Goal: Task Accomplishment & Management: Use online tool/utility

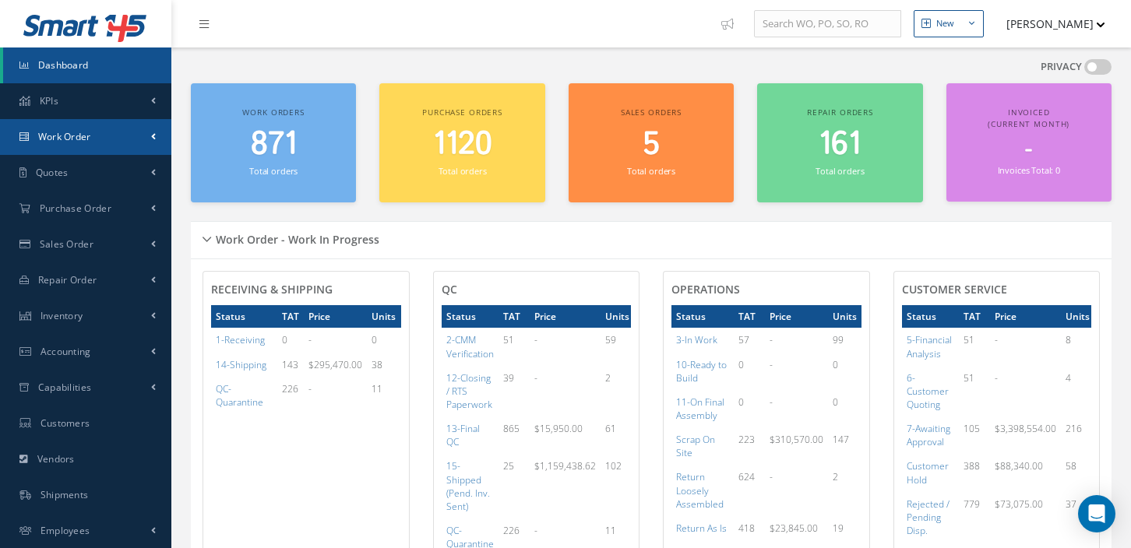
click at [154, 137] on span at bounding box center [153, 136] width 5 height 13
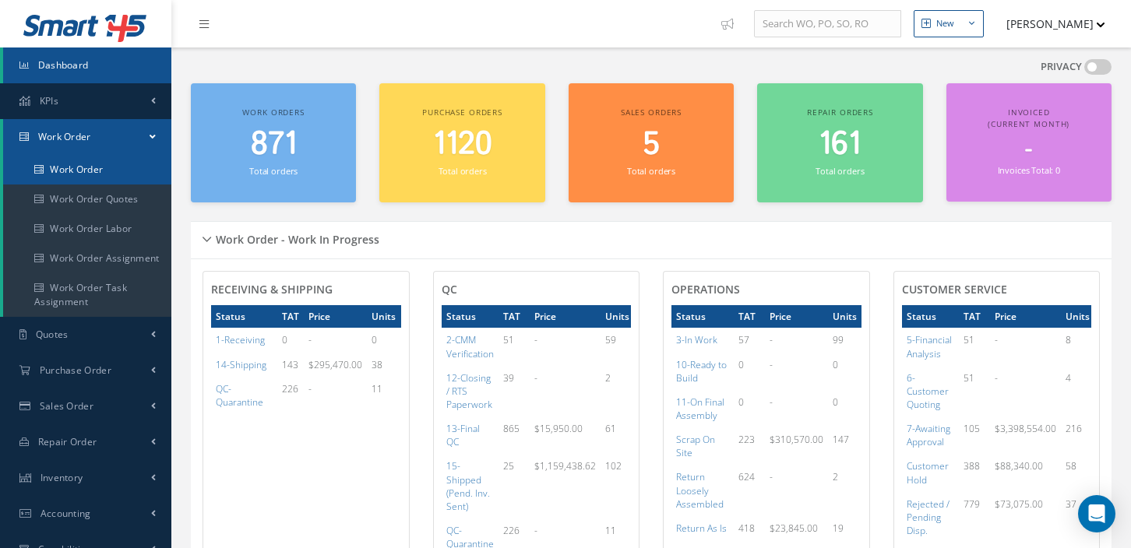
click at [94, 172] on link "Work Order" at bounding box center [87, 170] width 168 height 30
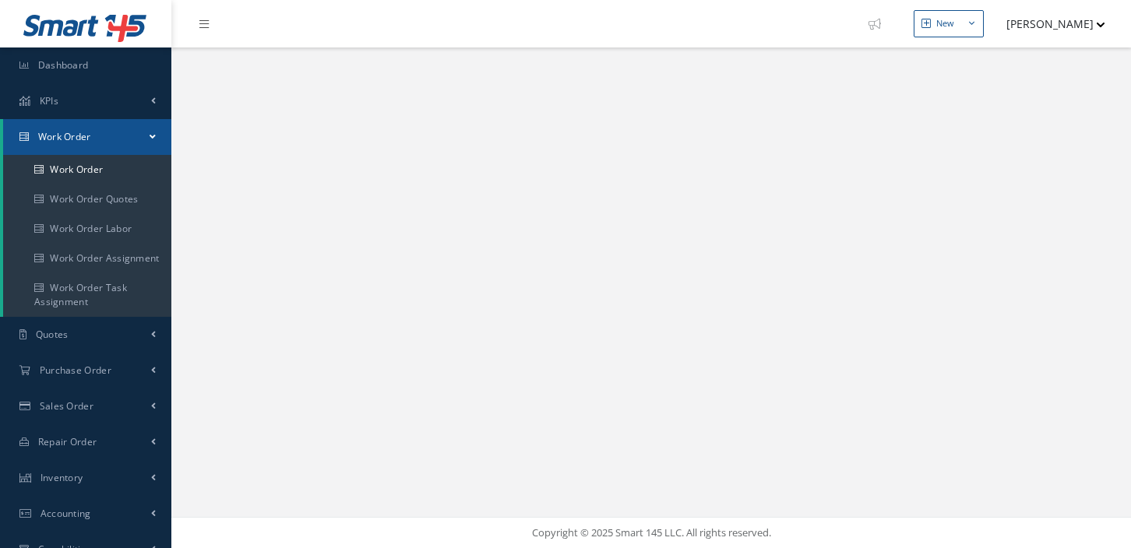
select select "25"
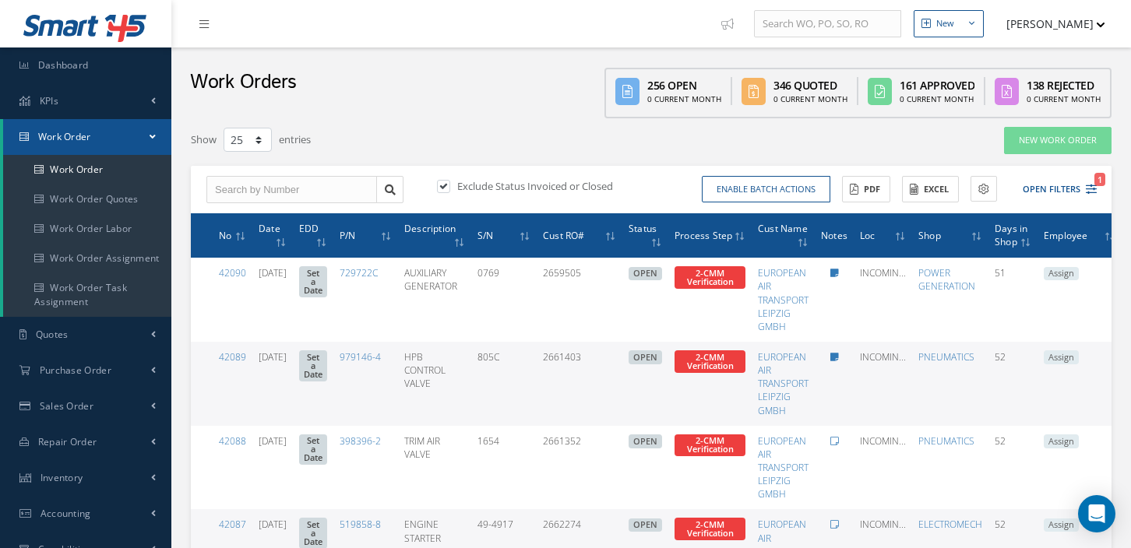
click at [449, 188] on label at bounding box center [451, 186] width 4 height 14
click at [446, 188] on input "checkbox" at bounding box center [442, 187] width 10 height 10
checkbox input "false"
click at [1050, 189] on button "Open Filters" at bounding box center [1052, 190] width 88 height 26
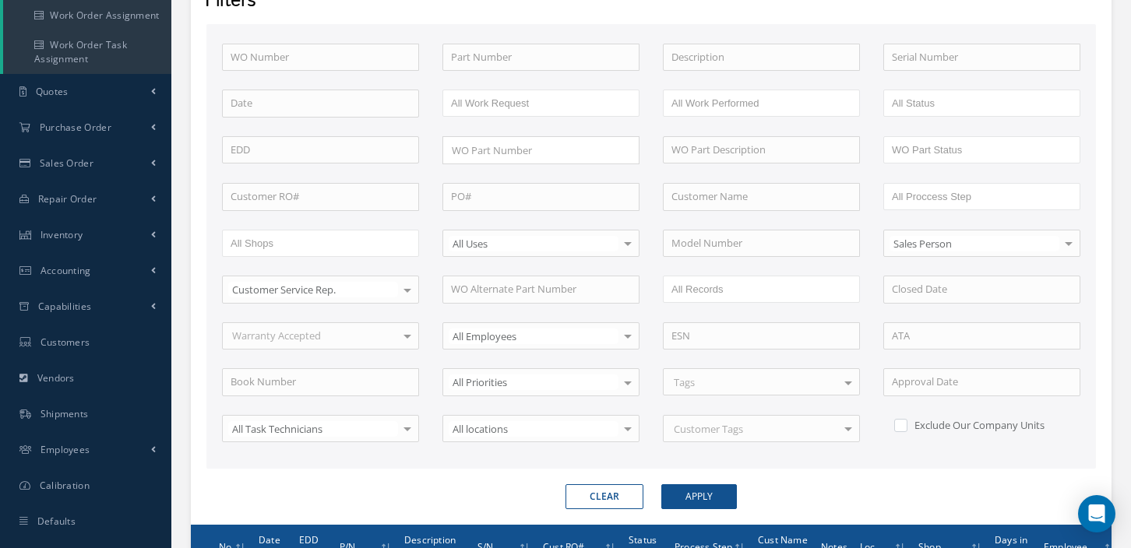
scroll to position [240, 0]
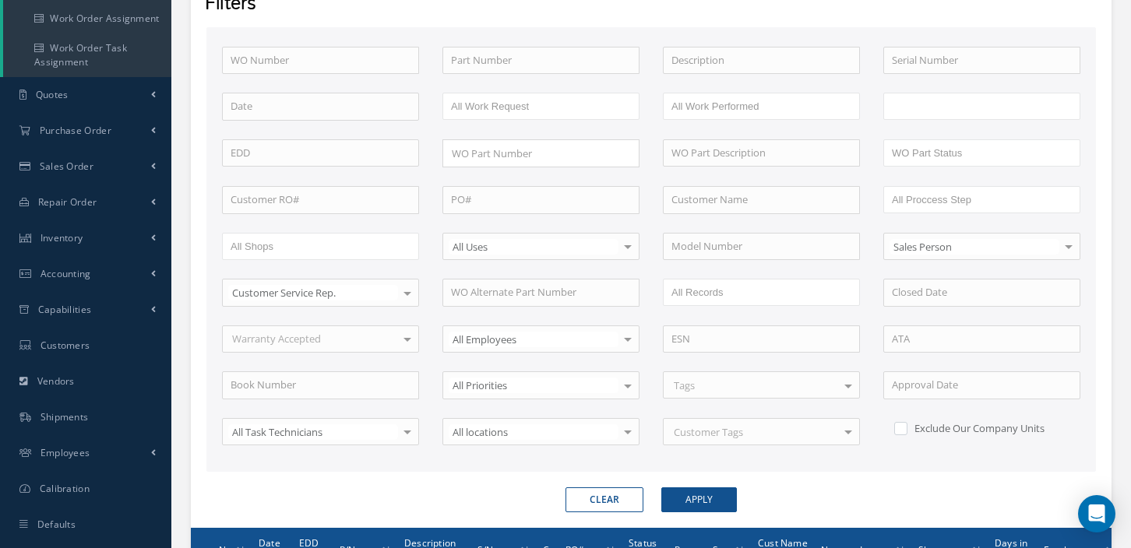
click at [949, 102] on input "text" at bounding box center [923, 106] width 62 height 19
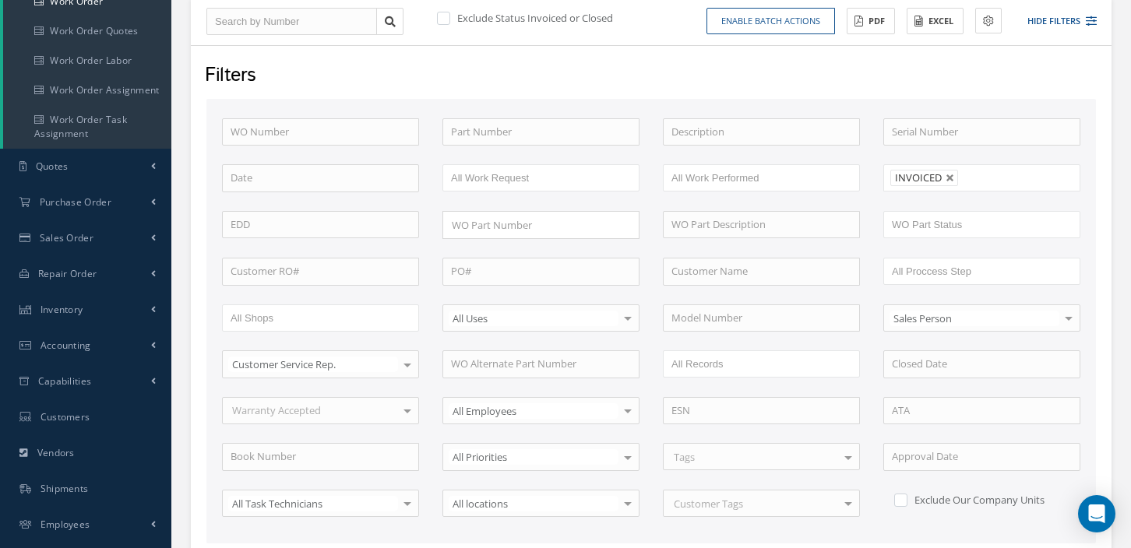
scroll to position [179, 0]
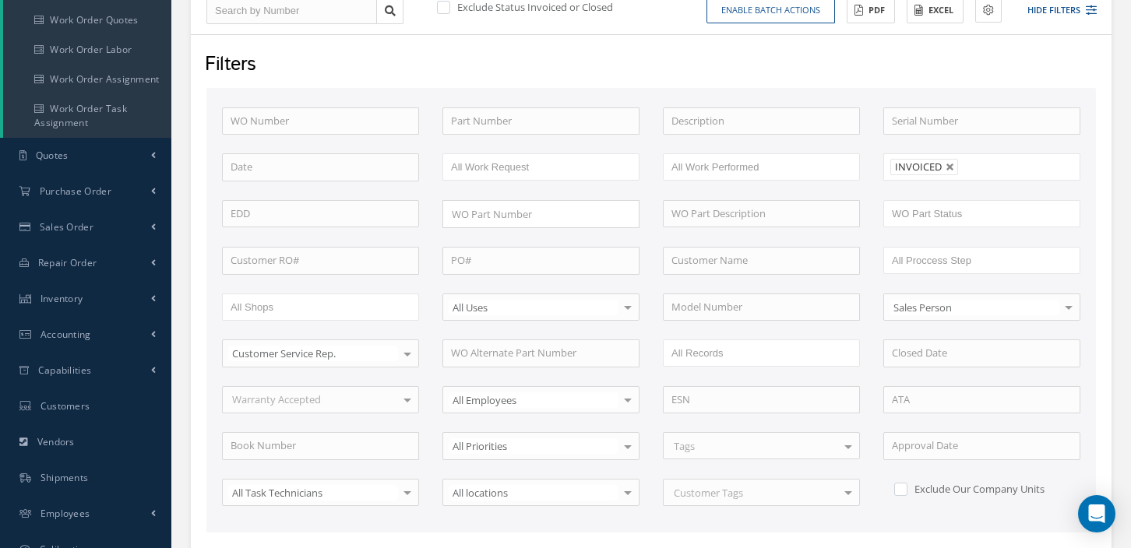
click at [1015, 169] on ul "INVOICED" at bounding box center [981, 166] width 197 height 27
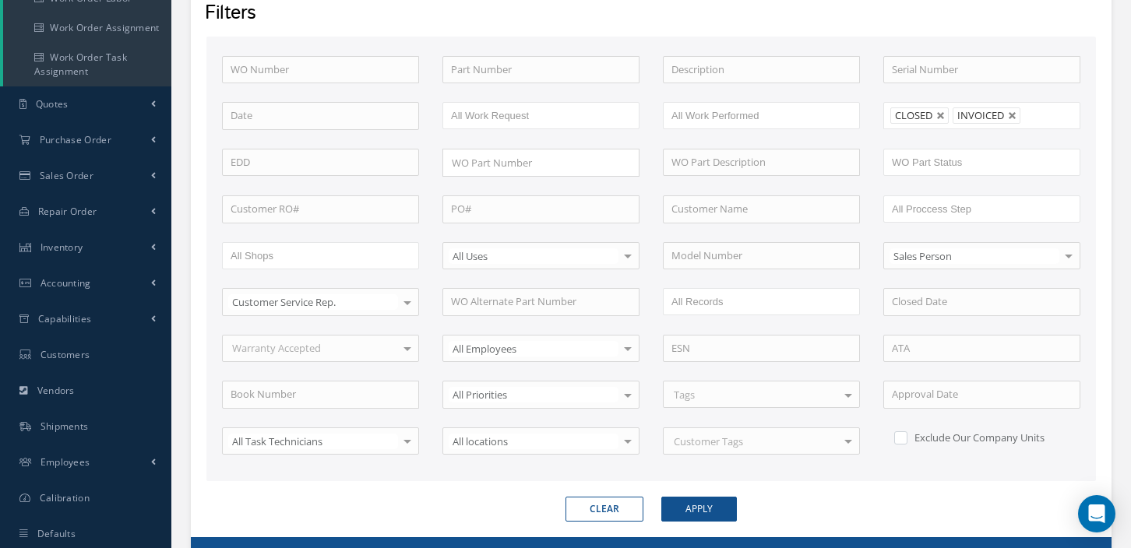
scroll to position [245, 0]
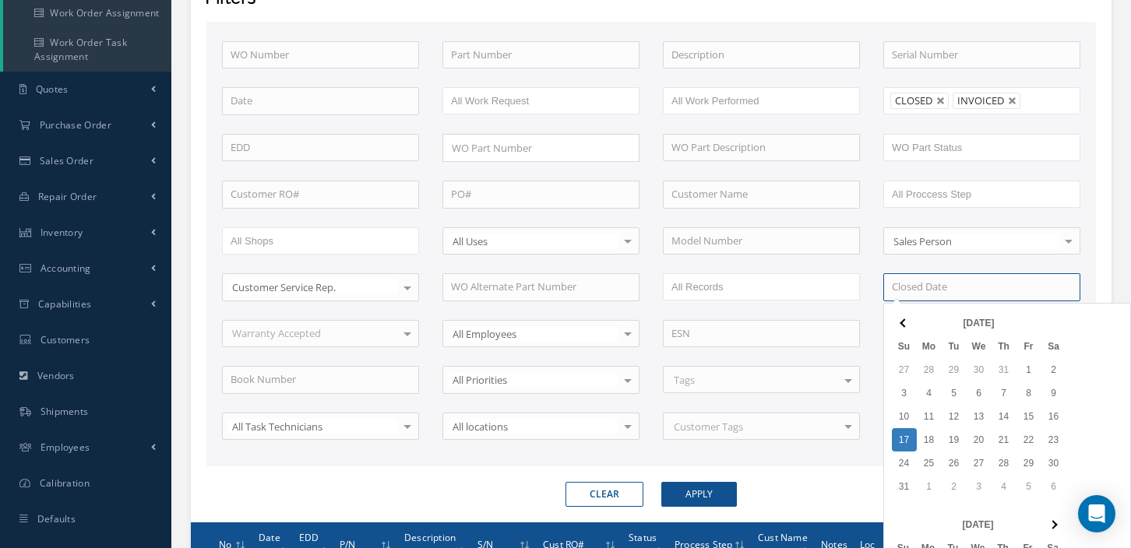
click at [991, 278] on input at bounding box center [981, 287] width 197 height 28
click at [893, 327] on th at bounding box center [904, 322] width 25 height 23
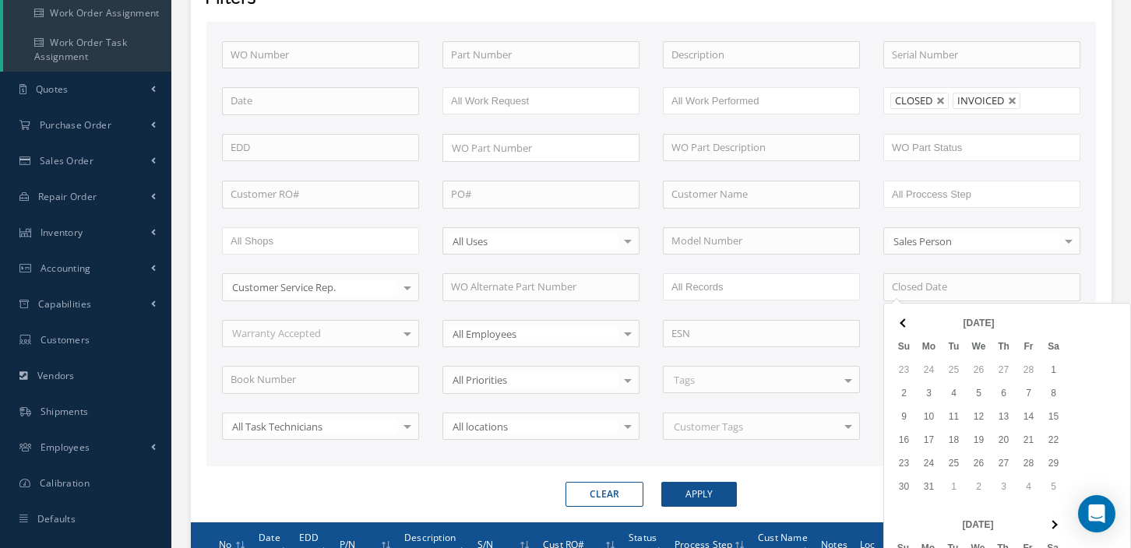
click at [893, 327] on th at bounding box center [904, 322] width 25 height 23
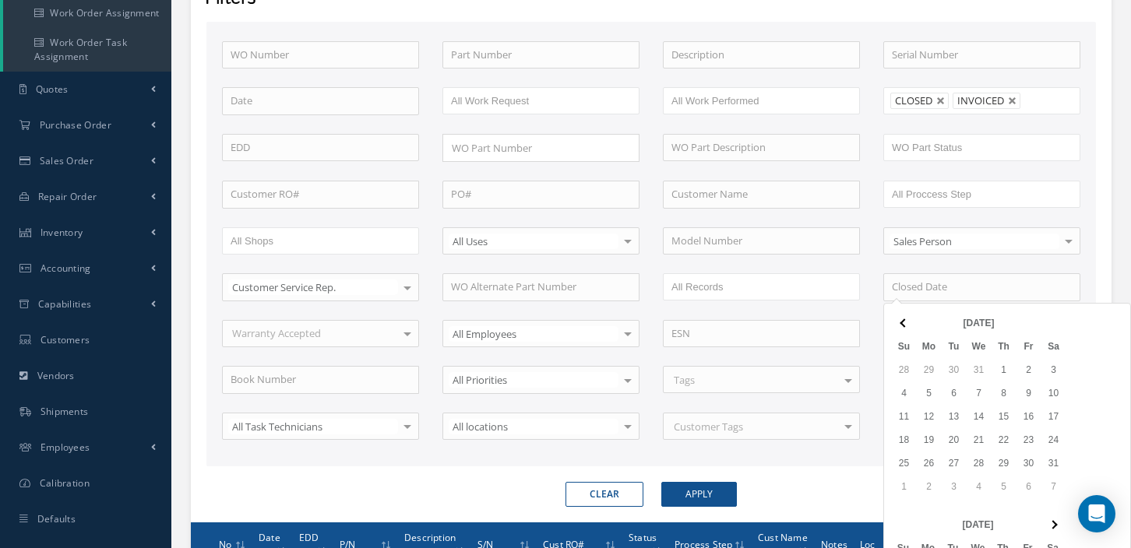
click at [893, 327] on th at bounding box center [904, 322] width 25 height 23
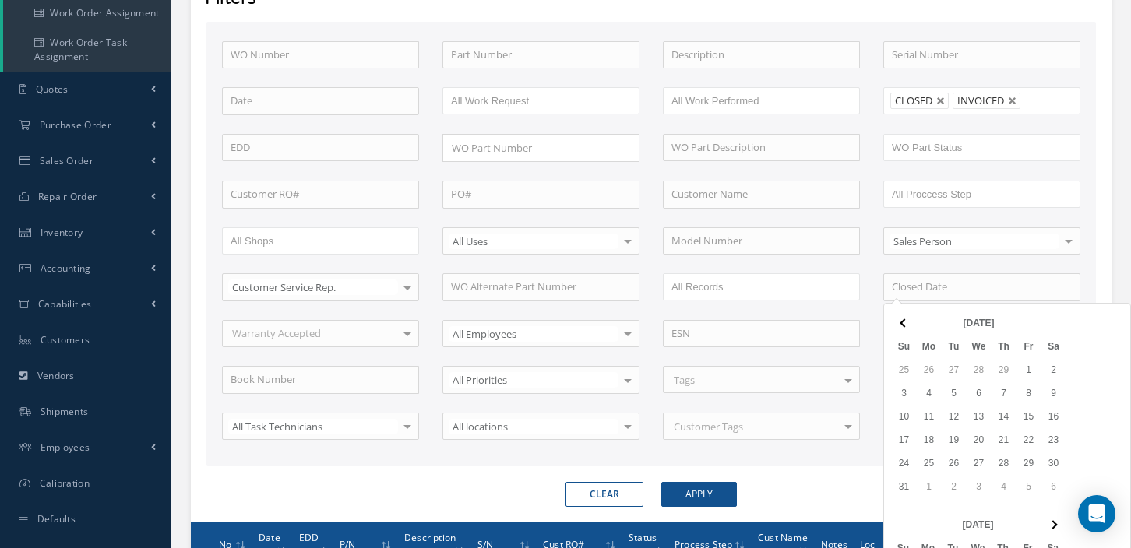
click at [893, 327] on th at bounding box center [904, 322] width 25 height 23
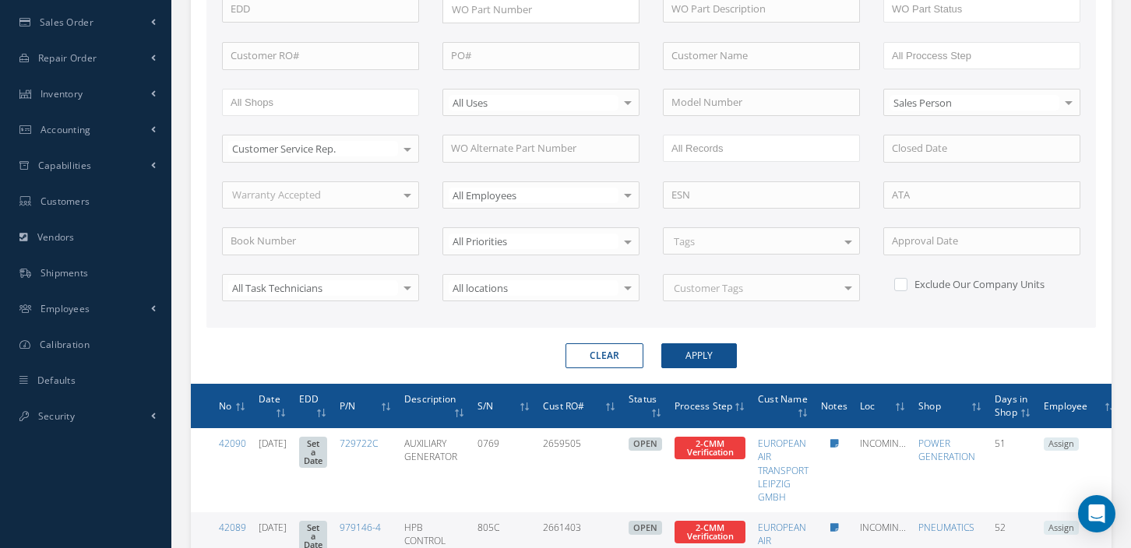
scroll to position [421, 0]
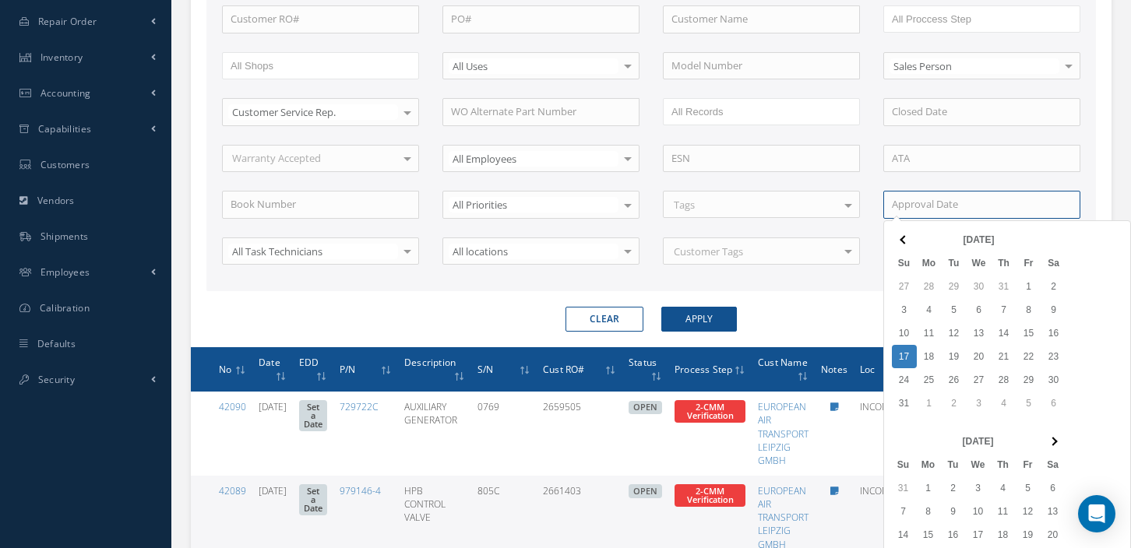
click at [943, 202] on input at bounding box center [981, 205] width 197 height 28
click at [903, 238] on span at bounding box center [903, 239] width 9 height 9
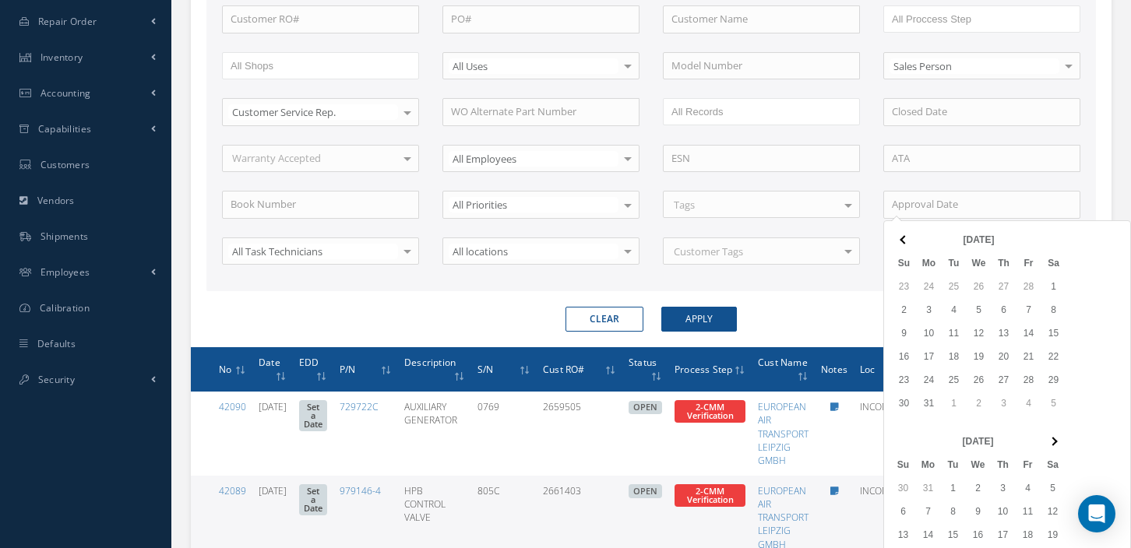
click at [903, 238] on span at bounding box center [903, 239] width 9 height 9
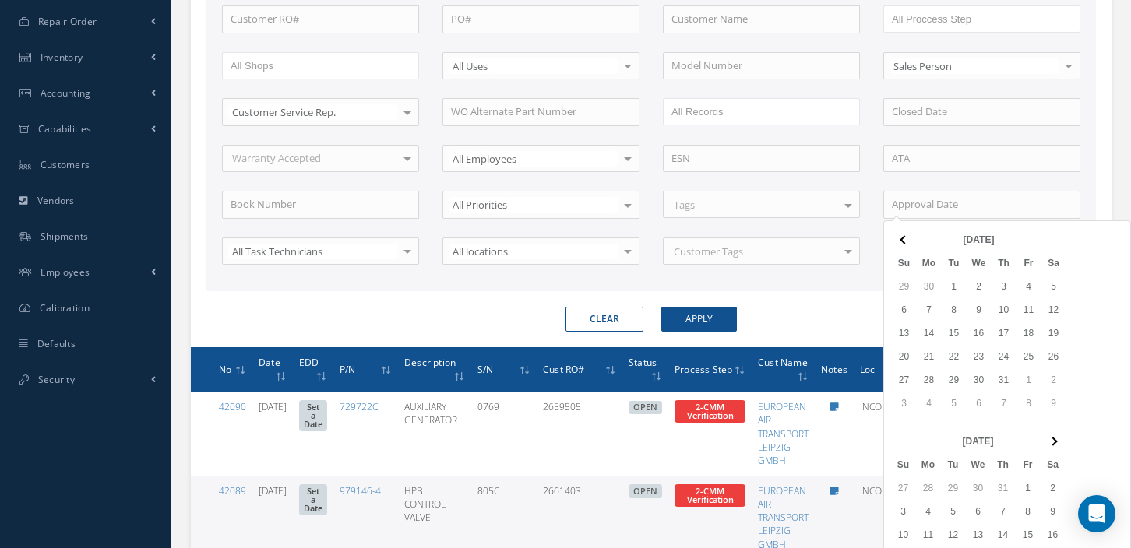
click at [903, 238] on span at bounding box center [903, 239] width 9 height 9
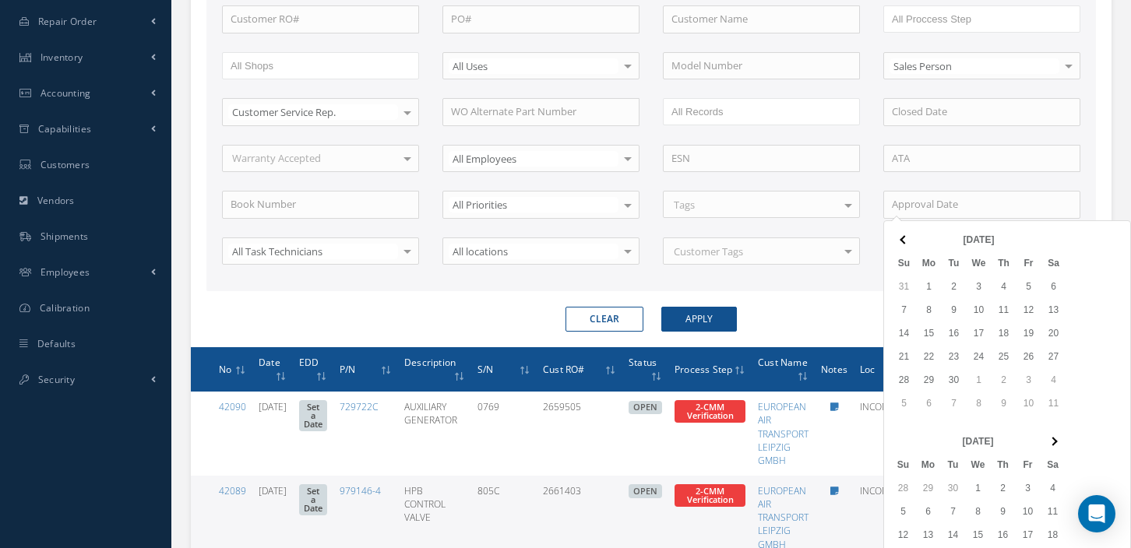
click at [903, 238] on span at bounding box center [903, 239] width 9 height 9
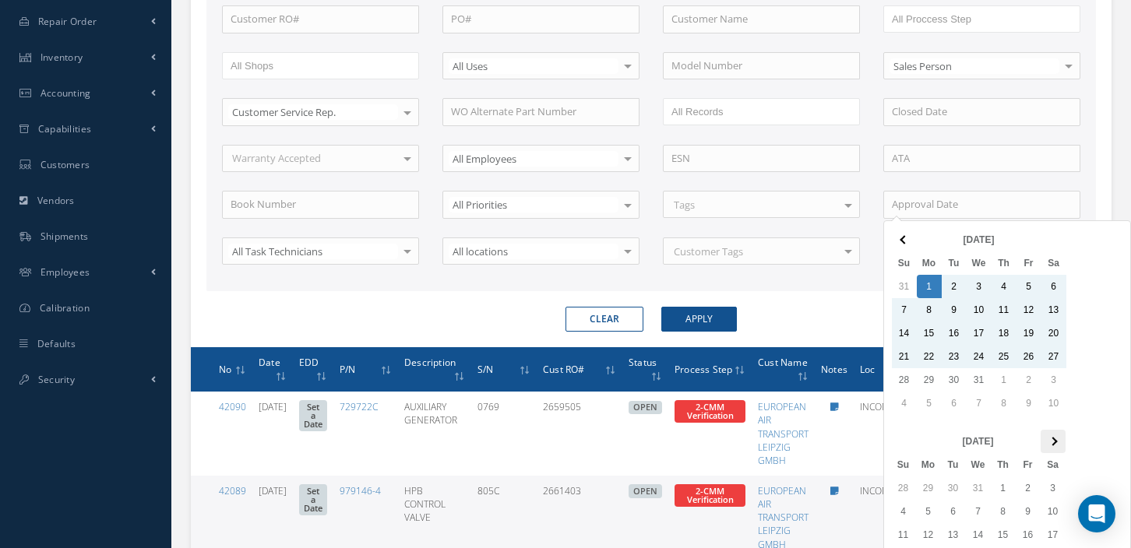
click at [1049, 439] on span at bounding box center [1052, 441] width 9 height 9
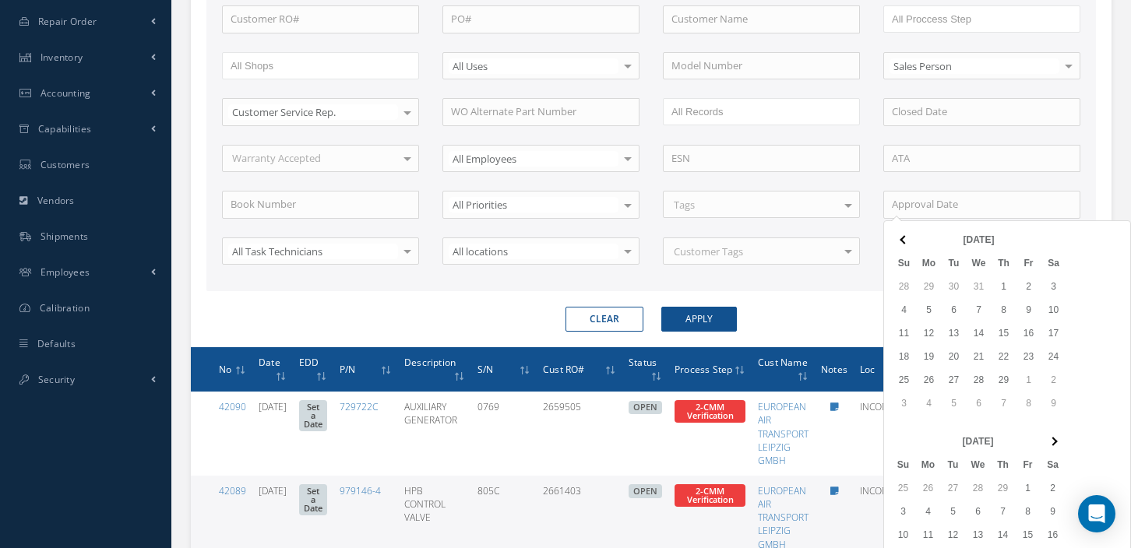
click at [1049, 439] on span at bounding box center [1052, 441] width 9 height 9
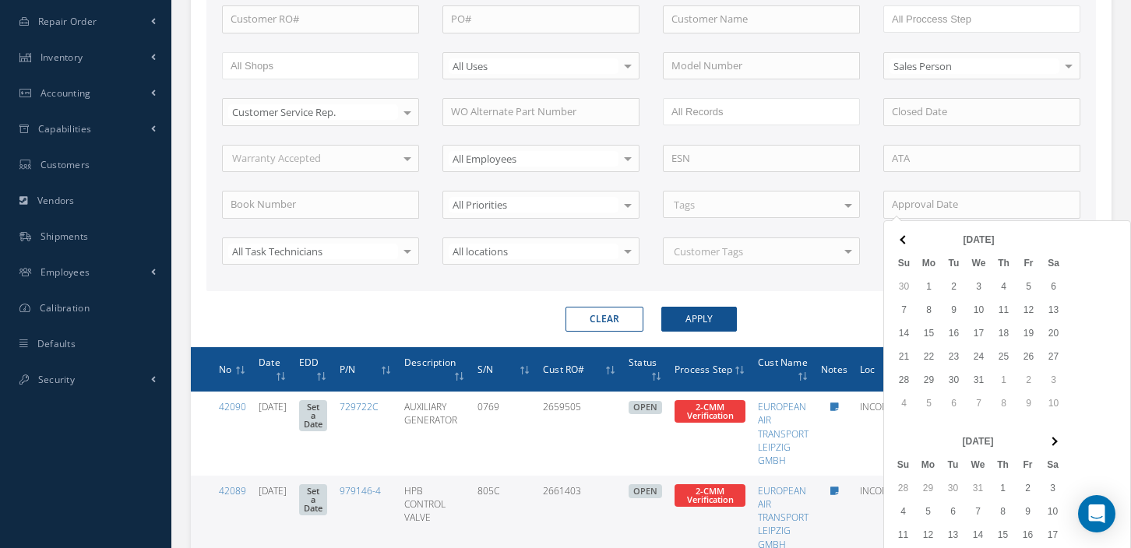
click at [1049, 439] on span at bounding box center [1052, 441] width 9 height 9
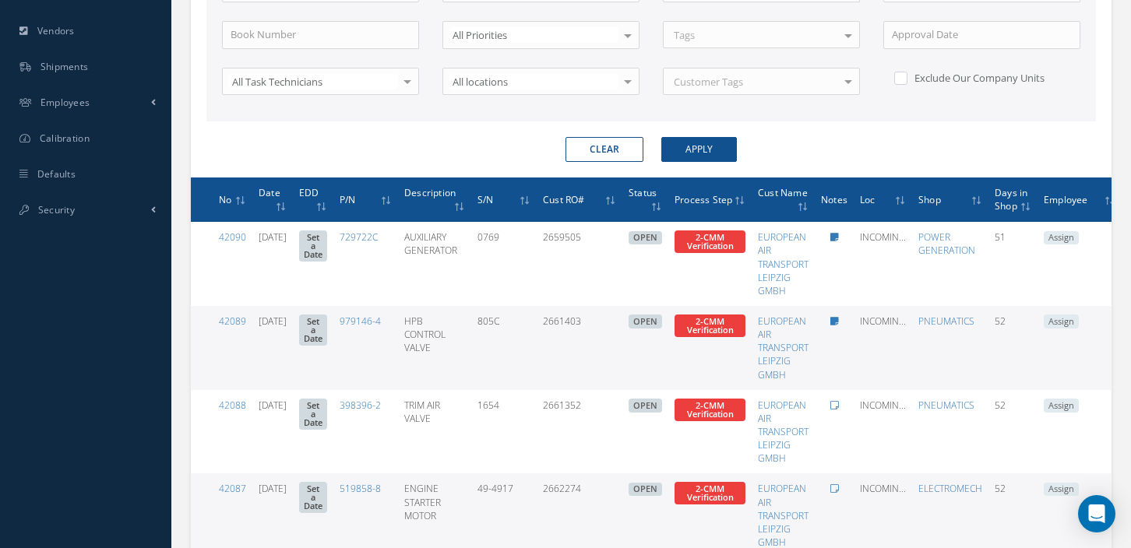
scroll to position [594, 0]
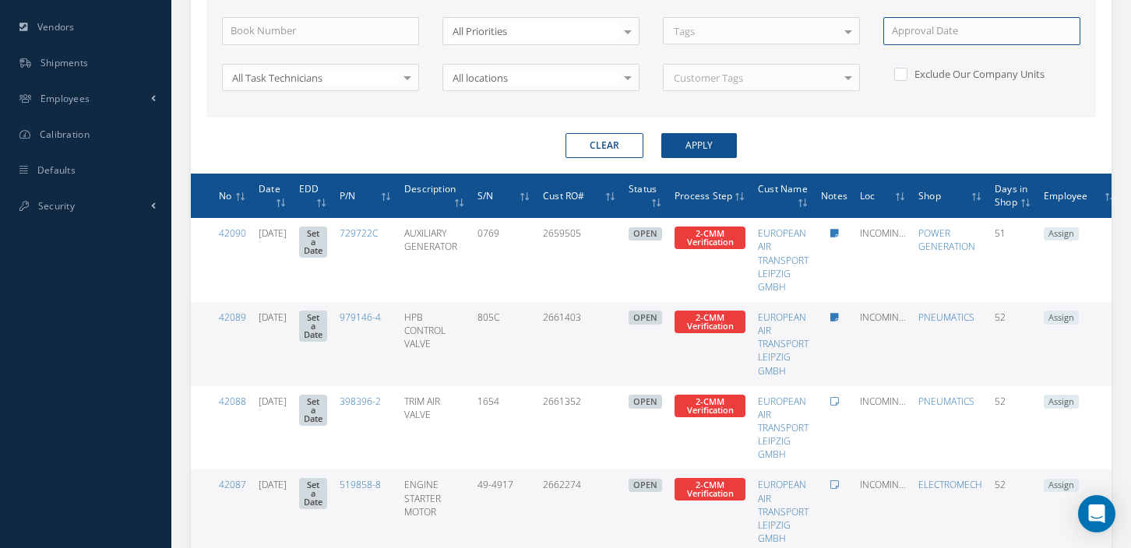
click at [962, 29] on input at bounding box center [981, 31] width 197 height 28
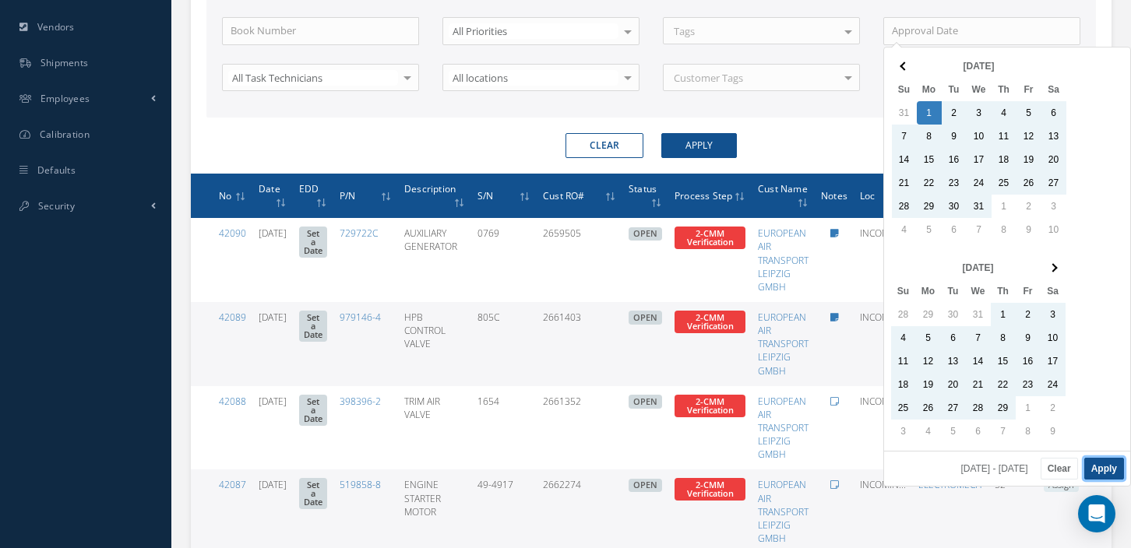
click at [1107, 463] on button "Apply" at bounding box center [1104, 469] width 40 height 22
type input "[DATE] - [DATE]"
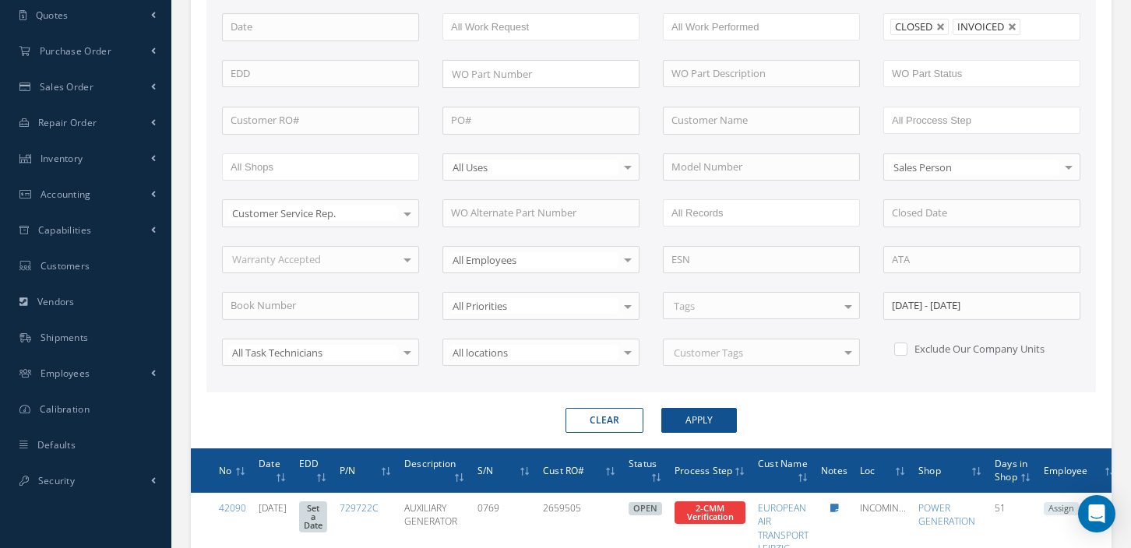
scroll to position [392, 0]
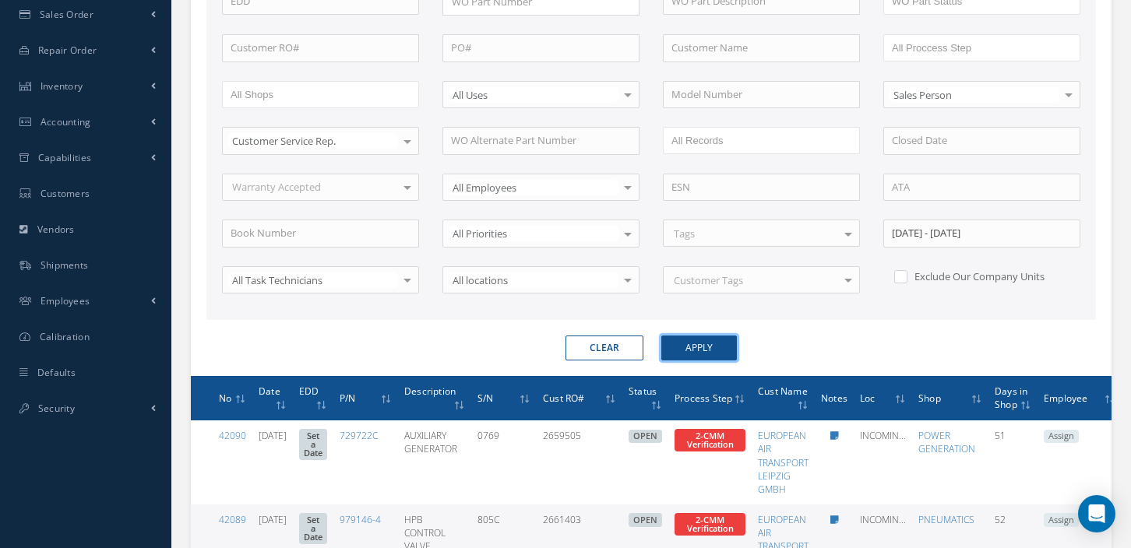
click at [689, 342] on button "Apply" at bounding box center [699, 348] width 76 height 25
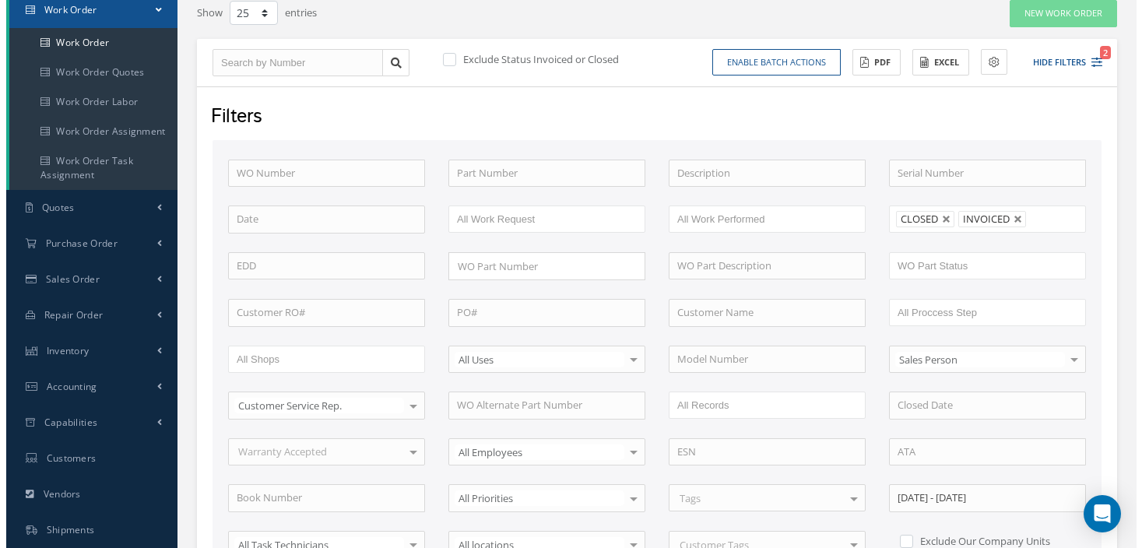
scroll to position [135, 0]
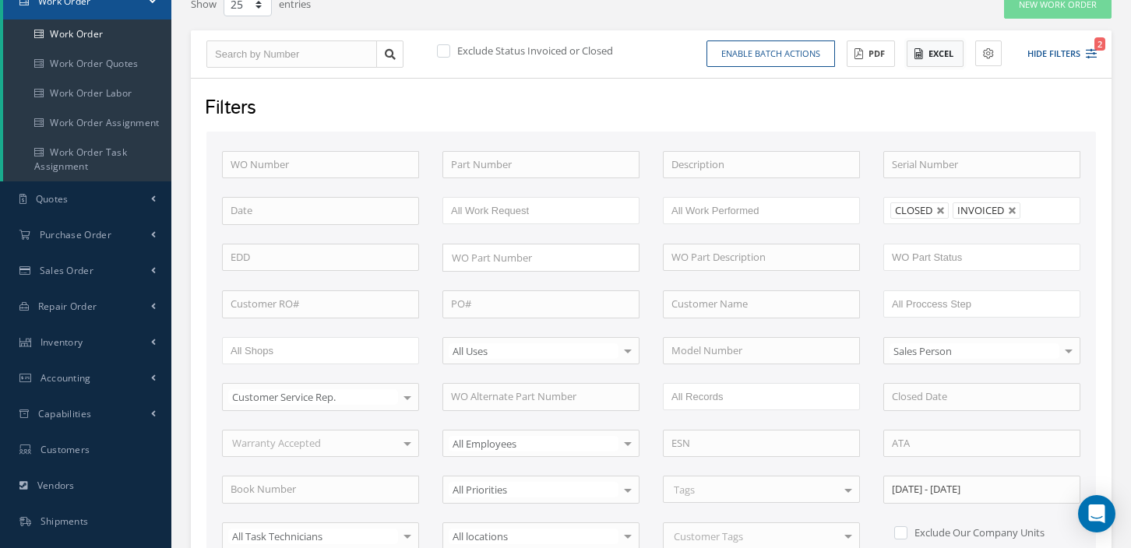
click at [930, 47] on button "Excel" at bounding box center [934, 53] width 57 height 27
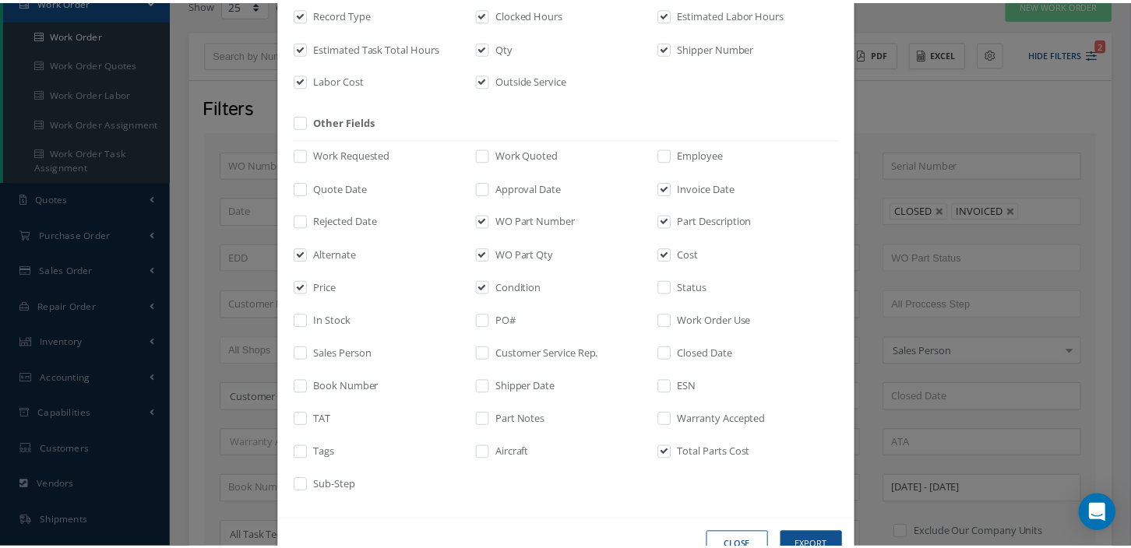
scroll to position [344, 0]
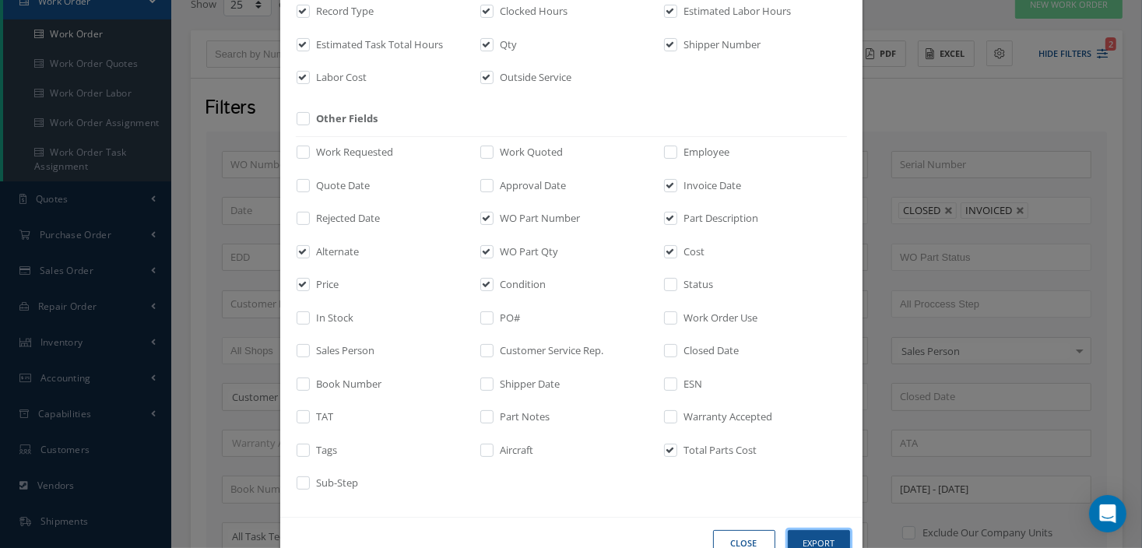
click at [0, 0] on button "Export" at bounding box center [0, 0] width 0 height 0
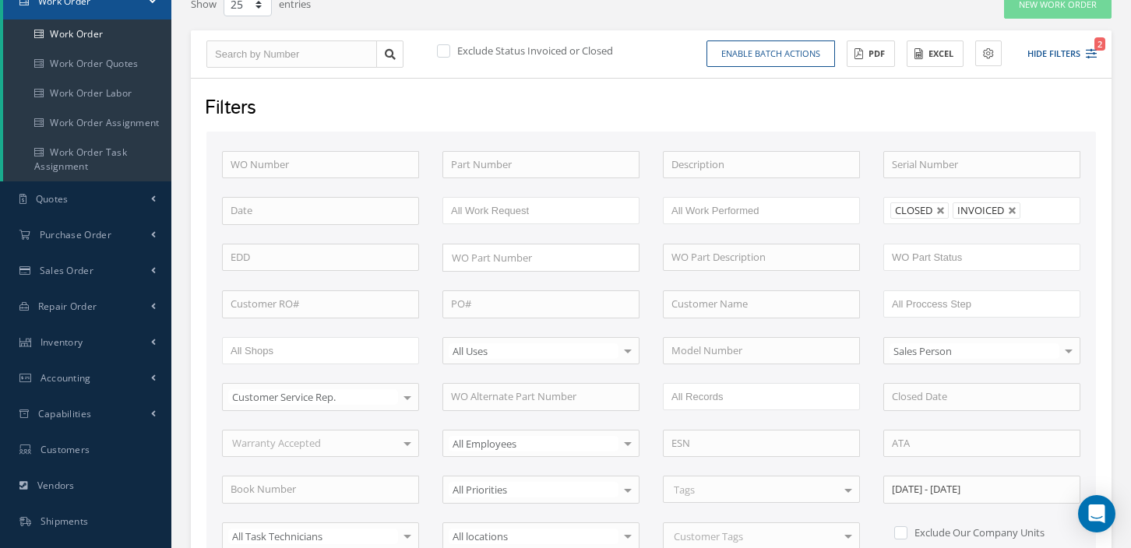
click at [431, 457] on div "WO Number Part Number Description Serial Number BALANCE BENCH CHECK BER CADMIUM…" at bounding box center [651, 360] width 882 height 418
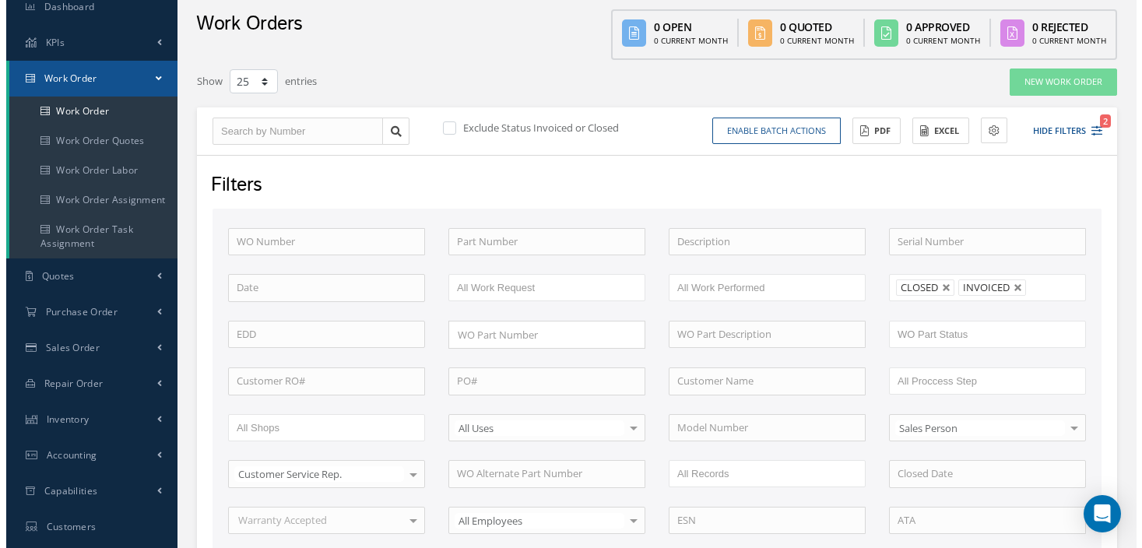
scroll to position [0, 0]
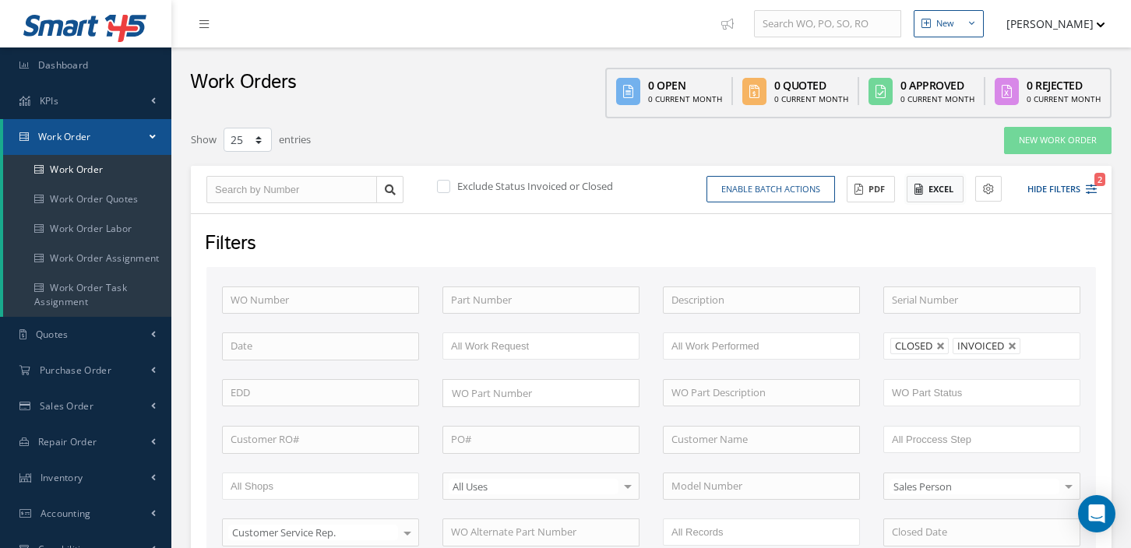
click at [942, 186] on button "Excel" at bounding box center [934, 189] width 57 height 27
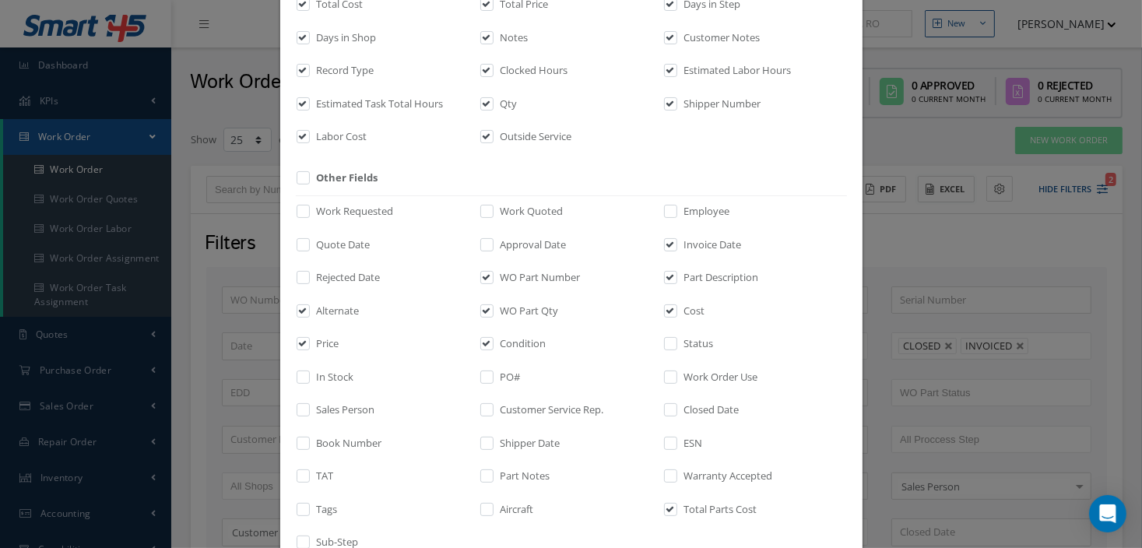
scroll to position [304, 0]
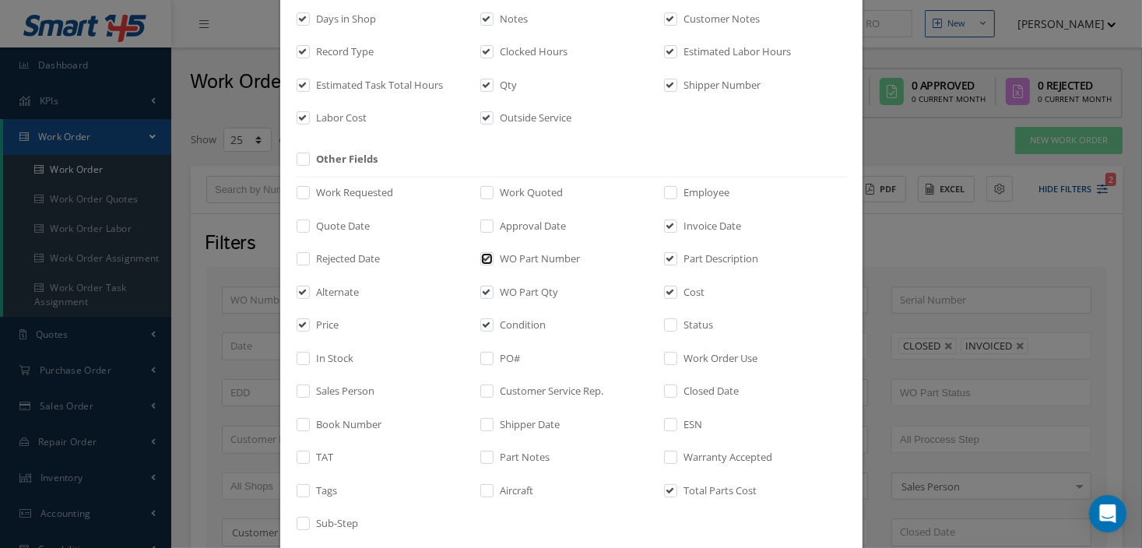
click at [484, 261] on input "checkbox" at bounding box center [488, 264] width 10 height 18
checkbox input "false"
click at [483, 290] on input "checkbox" at bounding box center [488, 297] width 10 height 18
checkbox input "false"
click at [483, 323] on input "checkbox" at bounding box center [488, 331] width 10 height 18
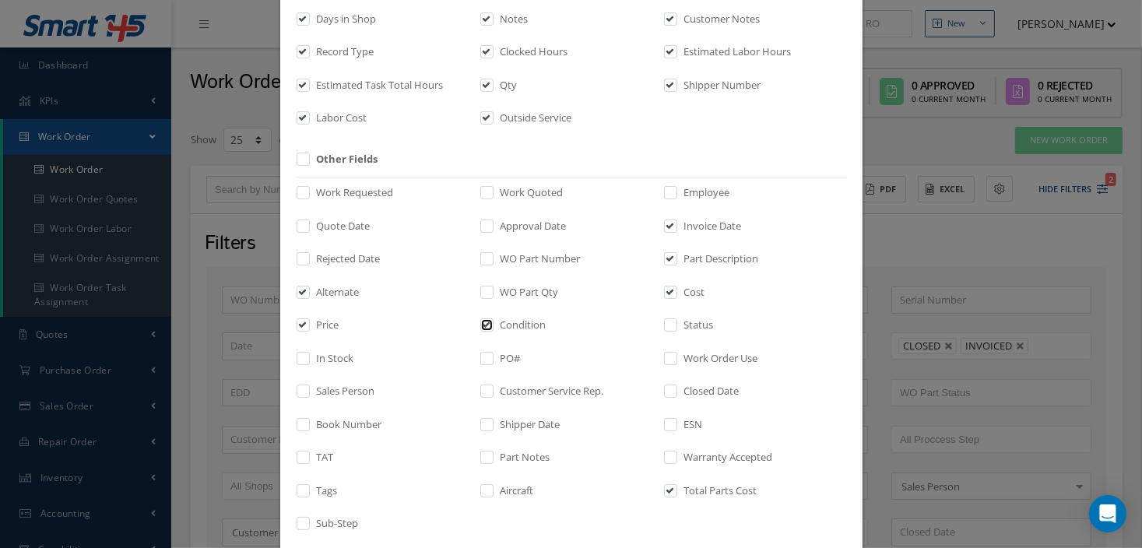
checkbox input "false"
click at [667, 256] on input "checkbox" at bounding box center [672, 264] width 10 height 18
checkbox input "false"
click at [667, 291] on input "checkbox" at bounding box center [672, 297] width 10 height 18
checkbox input "false"
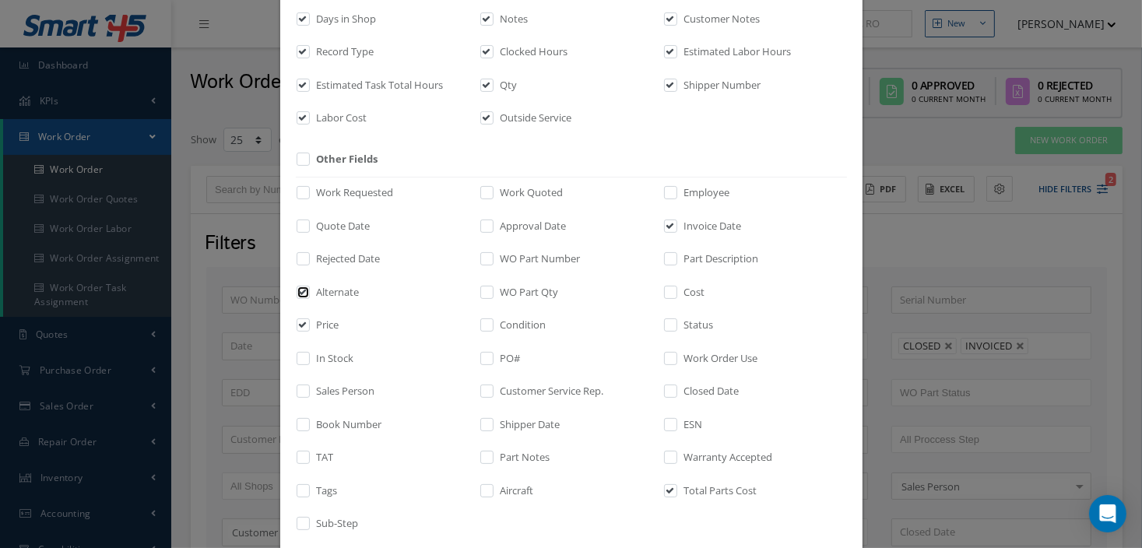
click at [299, 288] on input "checkbox" at bounding box center [304, 297] width 10 height 18
checkbox input "false"
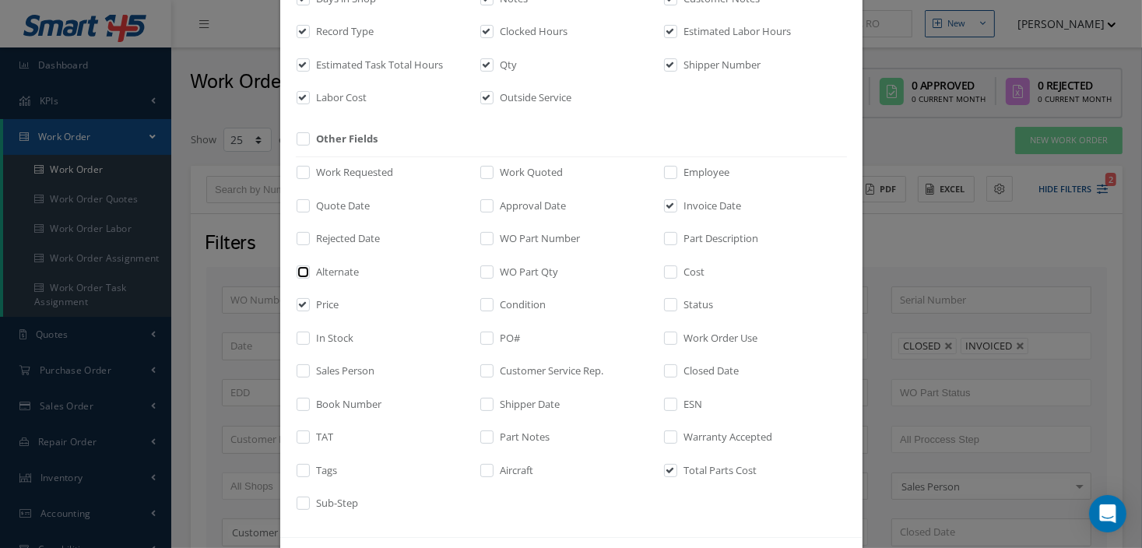
scroll to position [324, 0]
click at [300, 304] on input "checkbox" at bounding box center [304, 310] width 10 height 18
checkbox input "false"
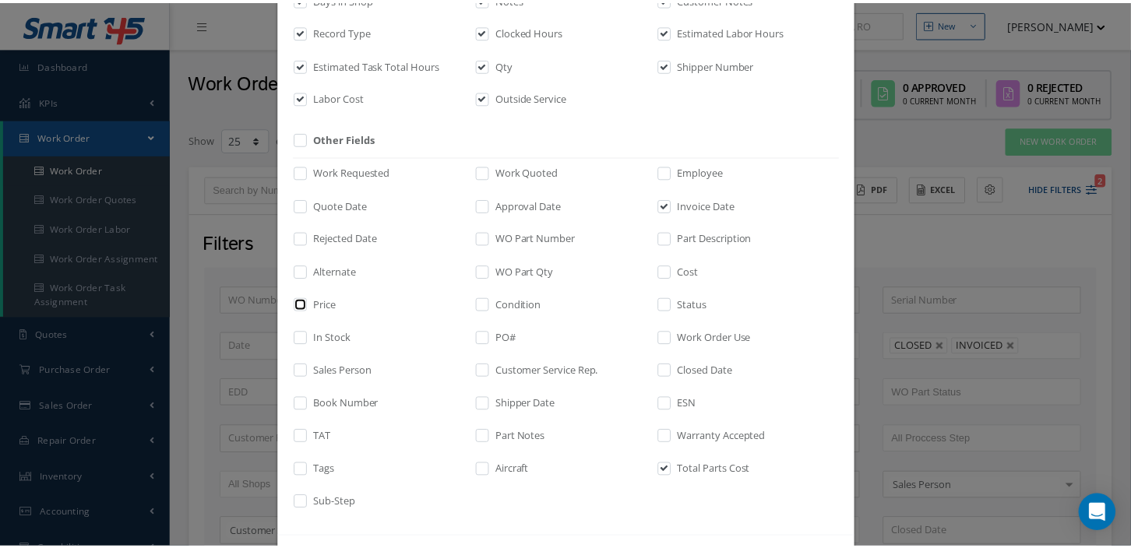
scroll to position [386, 0]
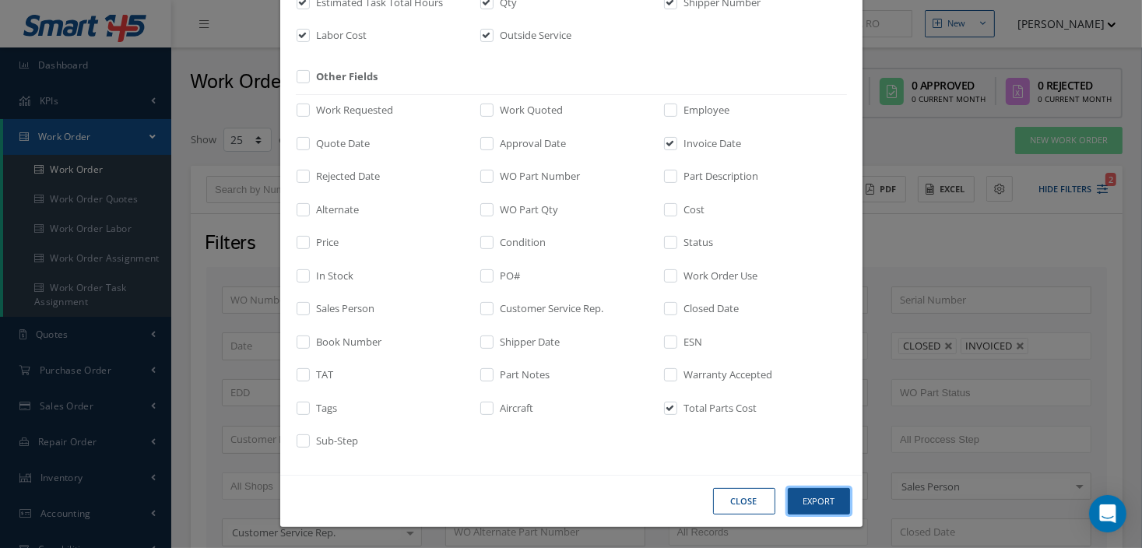
click at [0, 0] on button "Export" at bounding box center [0, 0] width 0 height 0
